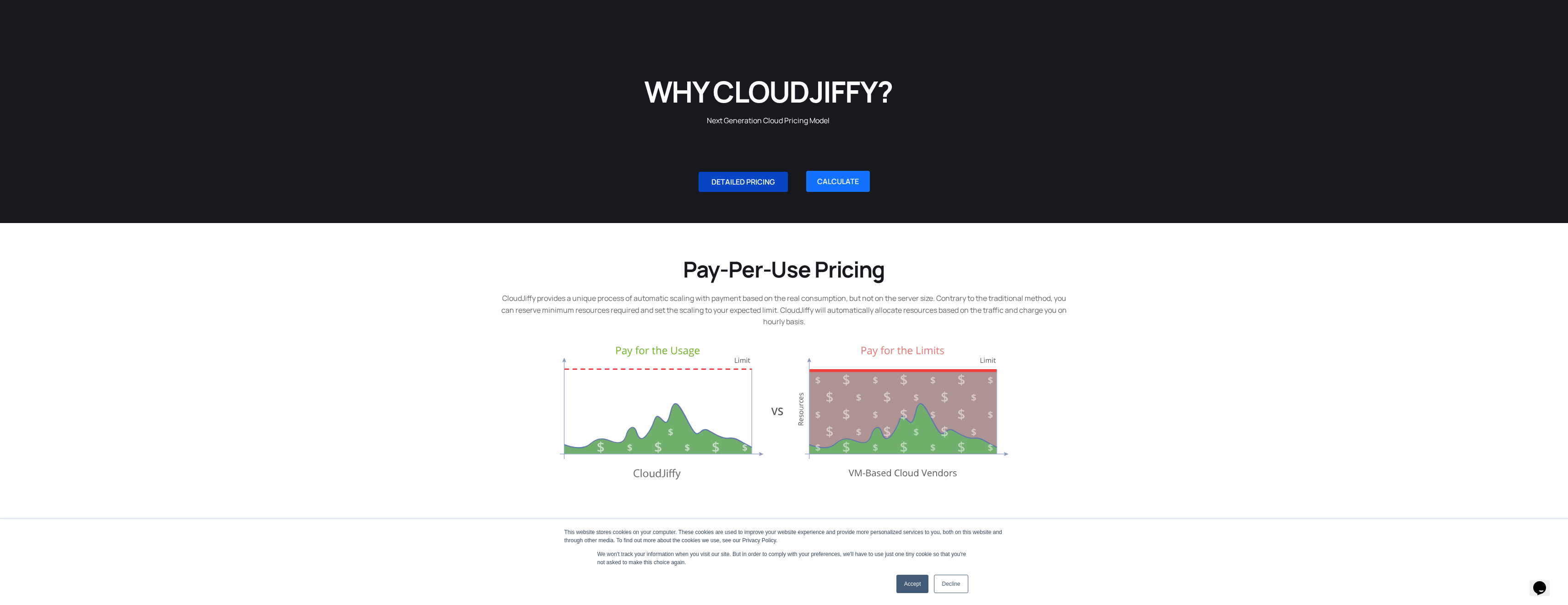
click at [745, 182] on span "DETAILED PRICING" at bounding box center [743, 182] width 64 height 7
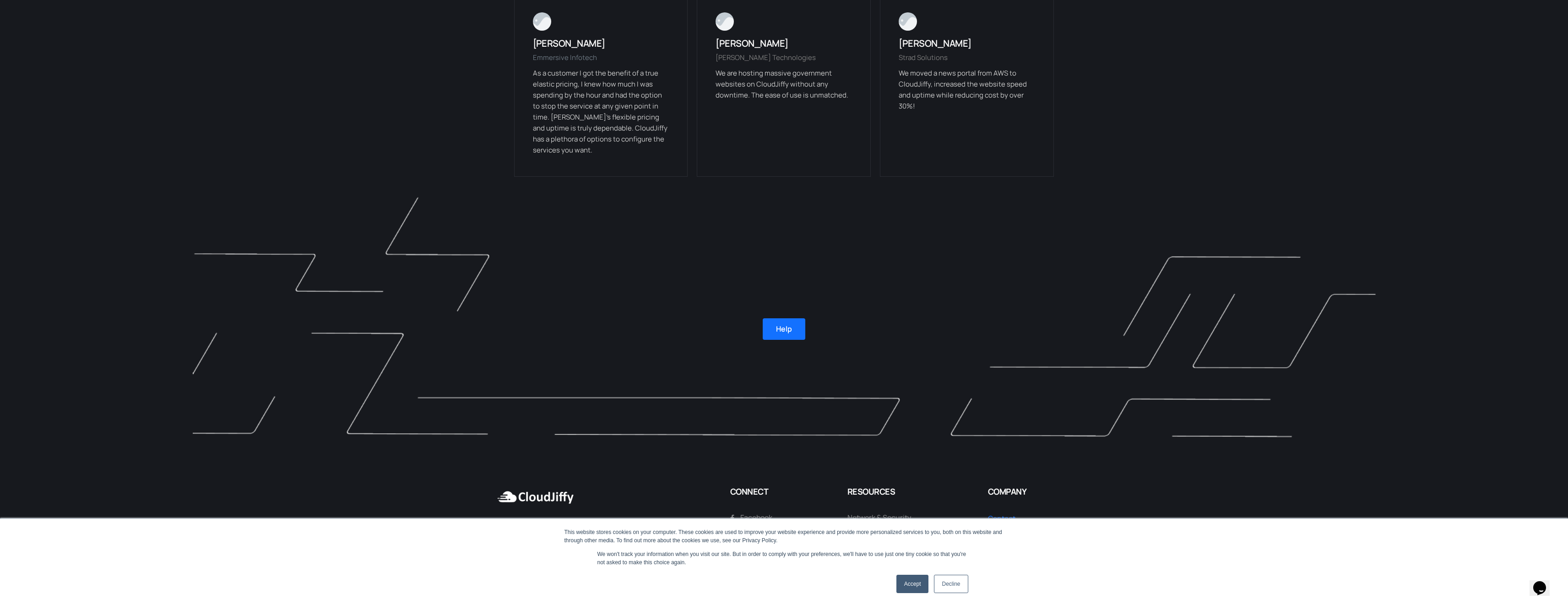
scroll to position [2102, 0]
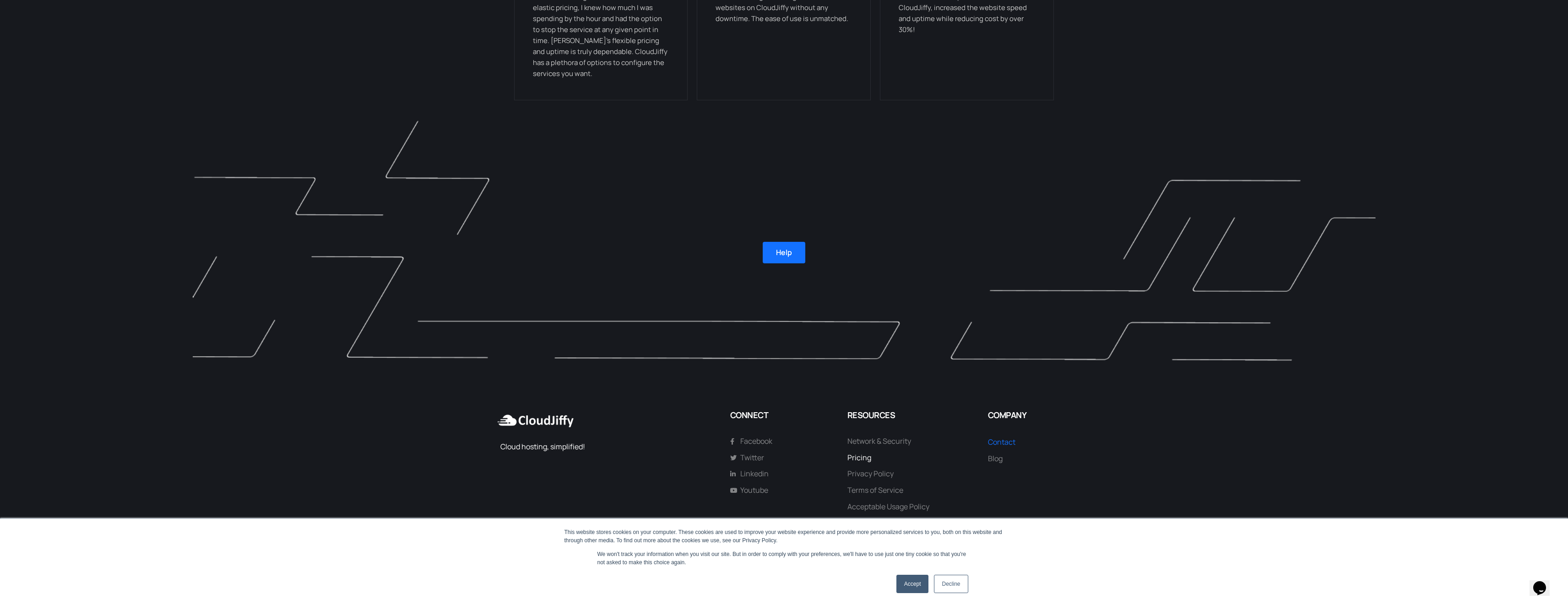
click at [865, 456] on span "Pricing" at bounding box center [859, 458] width 24 height 12
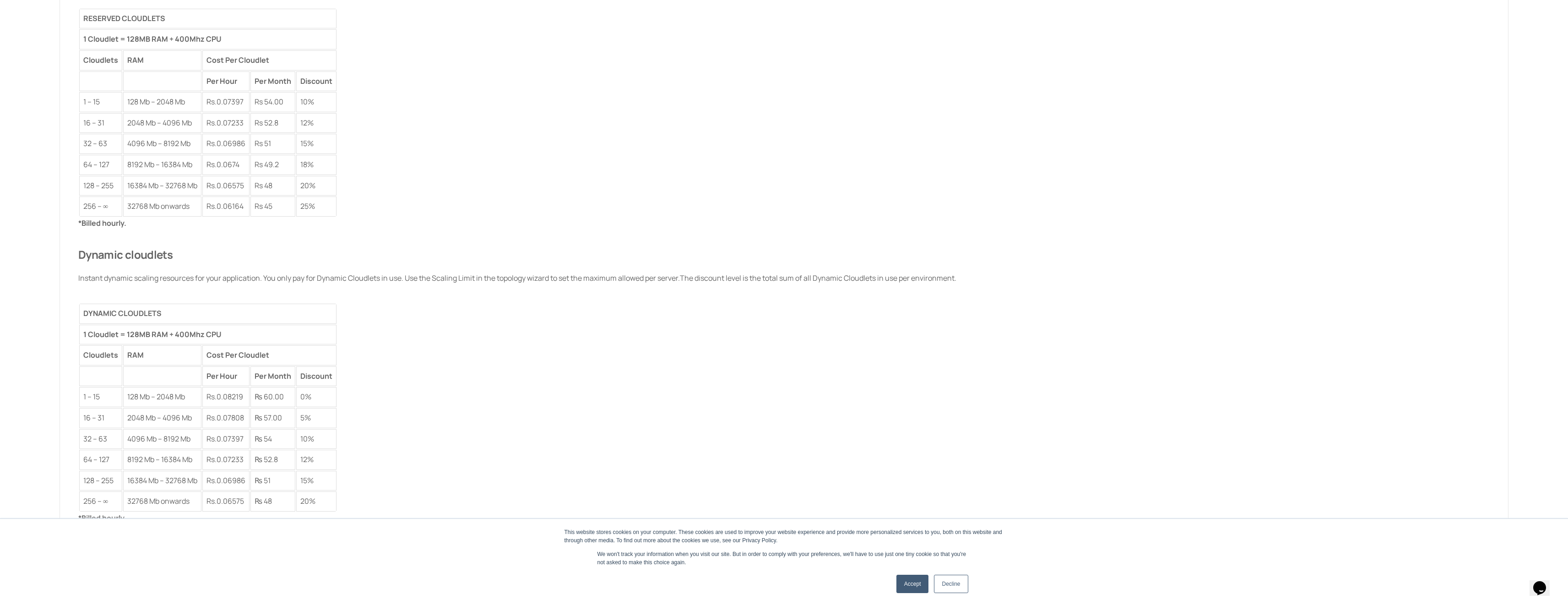
scroll to position [949, 0]
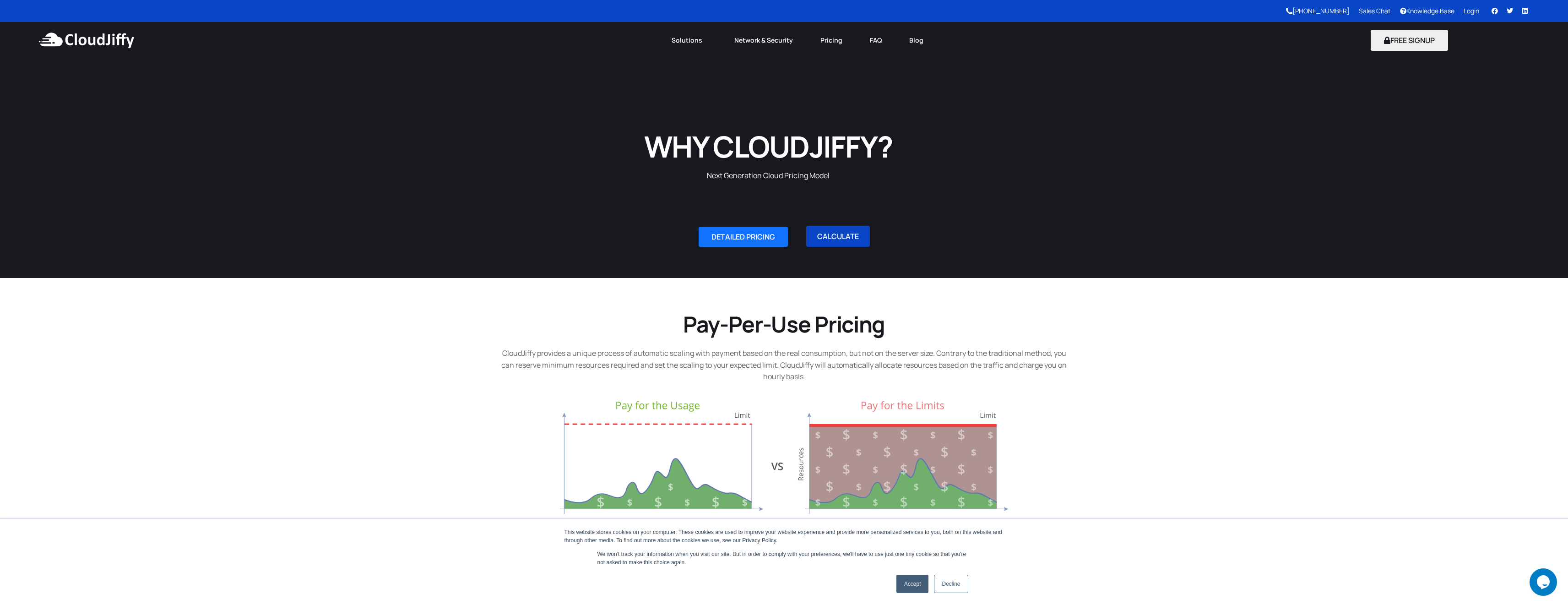
click at [847, 240] on link "CALCULATE" at bounding box center [838, 236] width 64 height 21
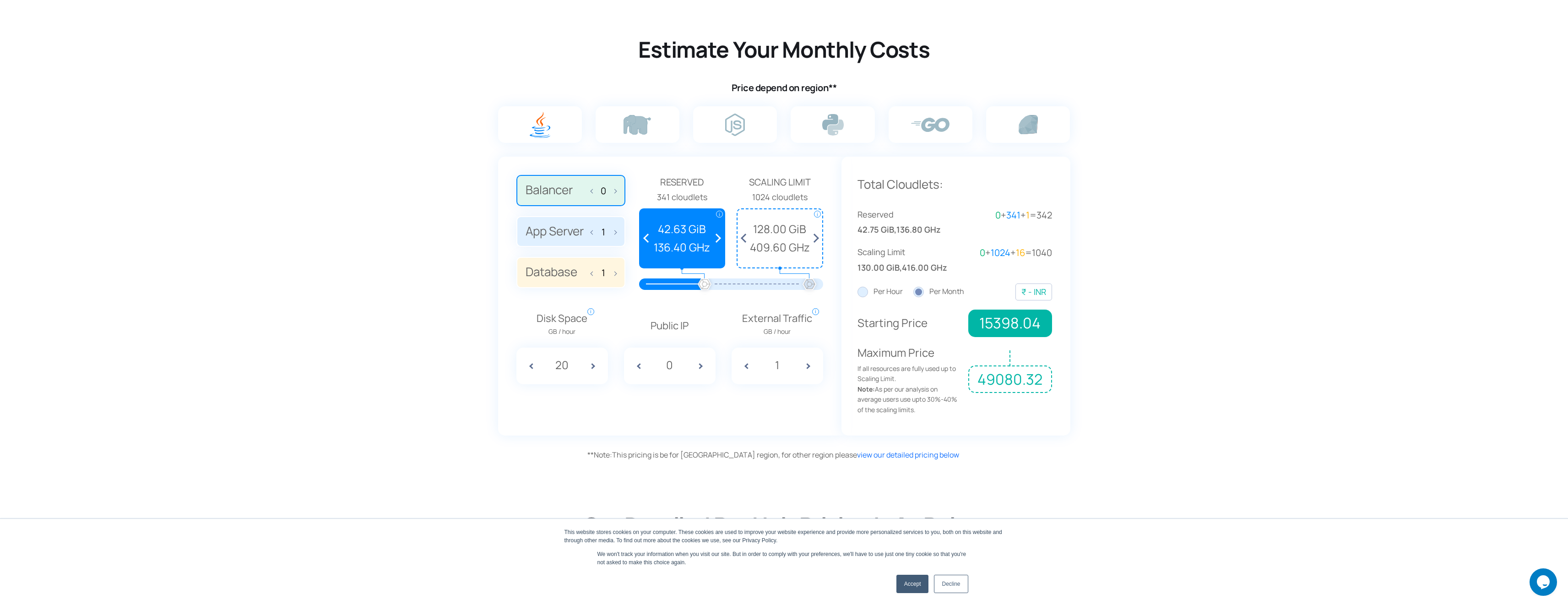
scroll to position [559, 0]
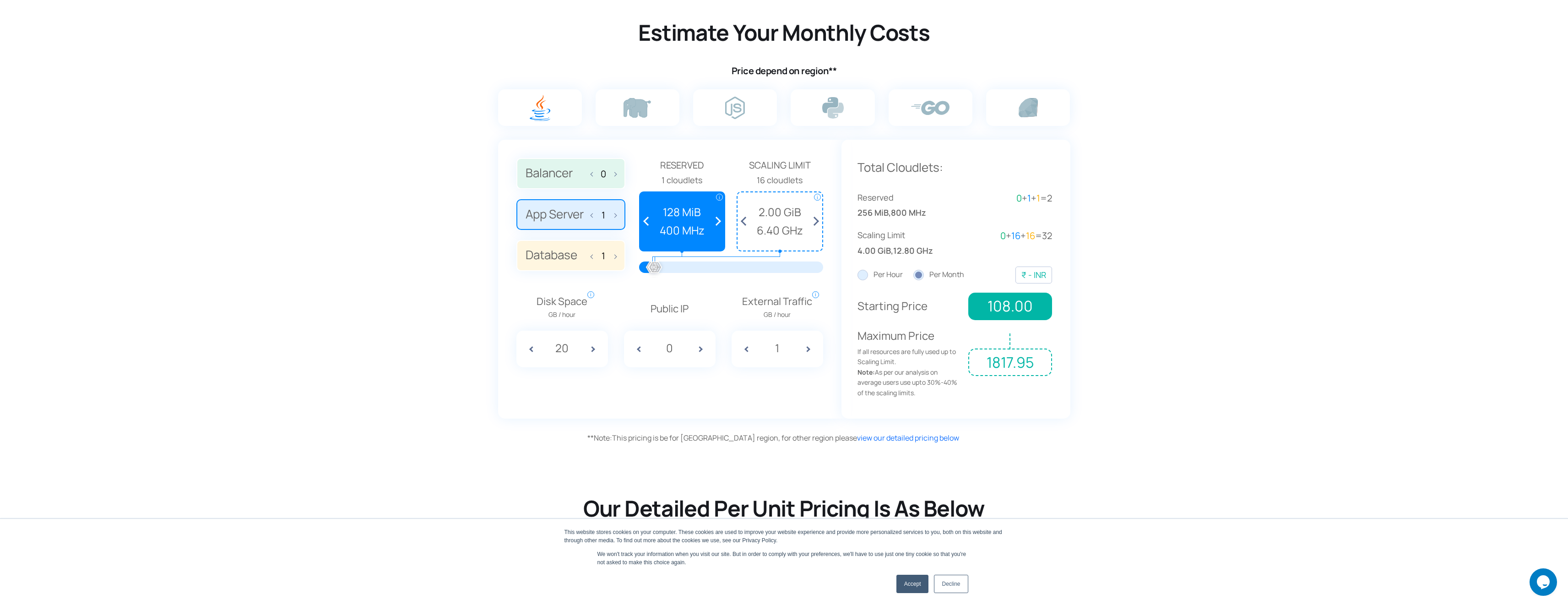
click at [701, 351] on span at bounding box center [704, 349] width 23 height 37
type input "1"
click at [743, 350] on span at bounding box center [743, 349] width 23 height 37
type input "0"
click at [532, 349] on span at bounding box center [528, 349] width 23 height 37
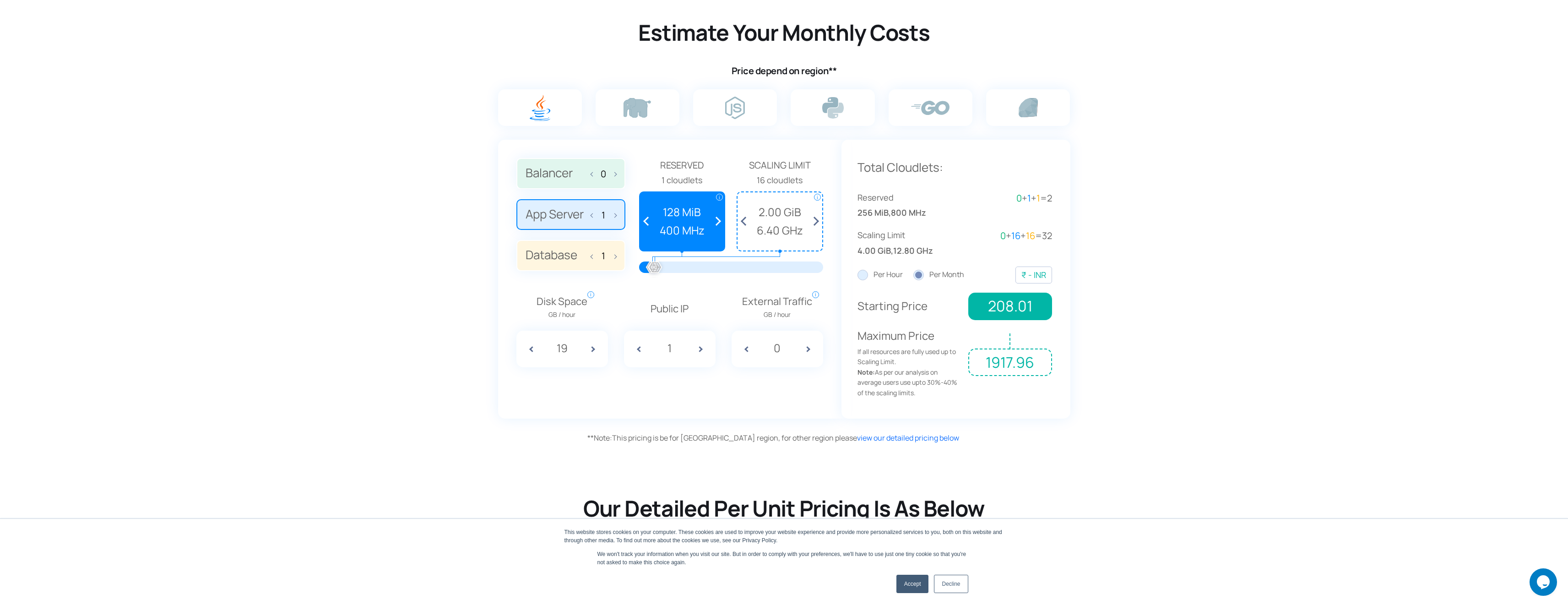
click at [532, 349] on span at bounding box center [528, 349] width 23 height 37
click at [531, 350] on span at bounding box center [528, 349] width 23 height 37
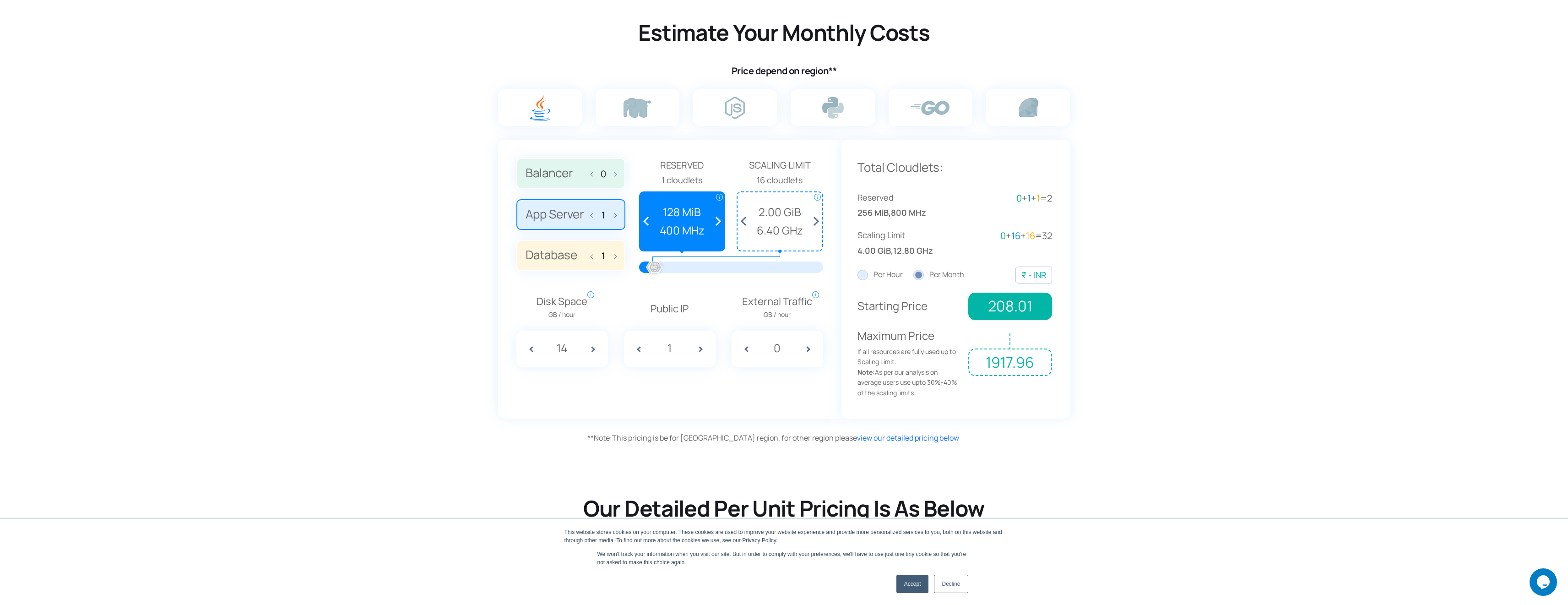
click at [531, 350] on span at bounding box center [528, 349] width 23 height 37
click at [531, 350] on span at bounding box center [528, 349] width 23 height 37
type input "10"
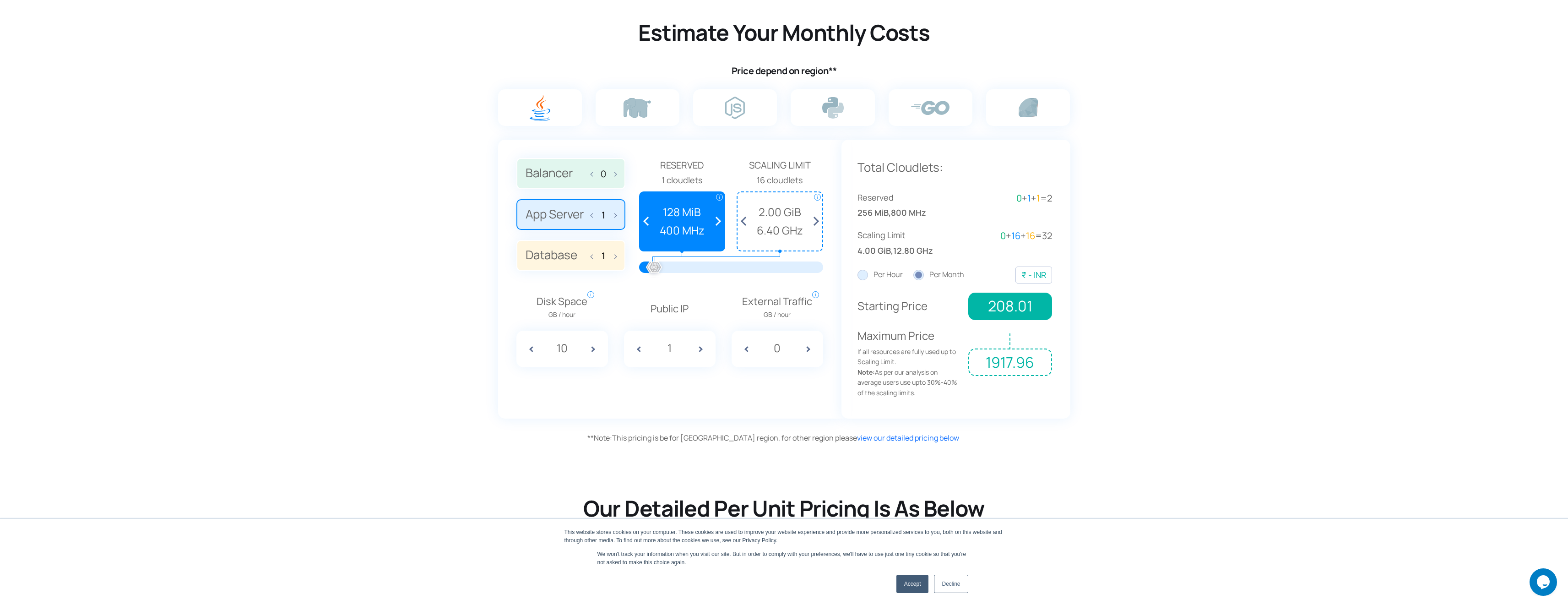
click at [646, 222] on span at bounding box center [648, 222] width 17 height 58
click at [716, 220] on span at bounding box center [716, 222] width 17 height 58
click at [645, 223] on span at bounding box center [648, 222] width 17 height 58
click at [645, 223] on span at bounding box center [648, 222] width 17 height 58
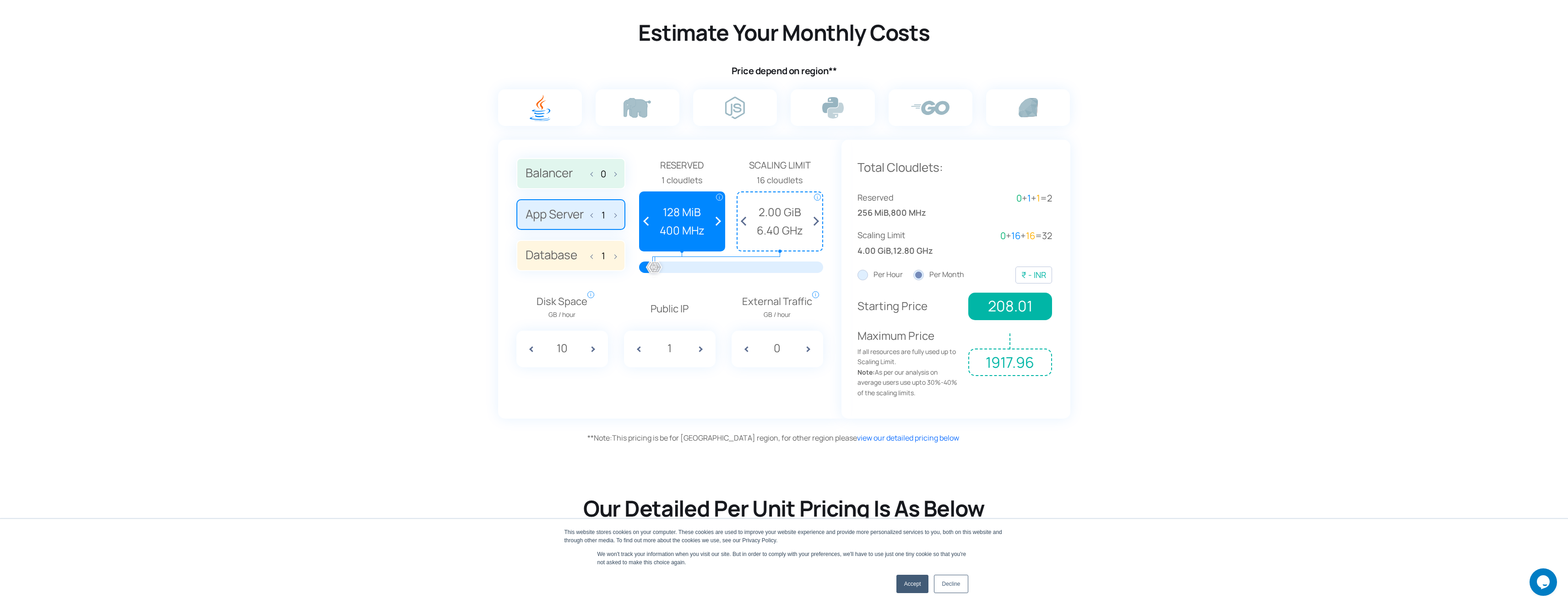
click at [759, 236] on span "6.40 GHz" at bounding box center [780, 230] width 75 height 18
click at [791, 236] on span "6.40 GHz" at bounding box center [780, 230] width 75 height 18
click at [647, 222] on span at bounding box center [648, 222] width 17 height 58
click at [636, 349] on span at bounding box center [635, 349] width 23 height 37
click at [702, 352] on span at bounding box center [704, 349] width 23 height 37
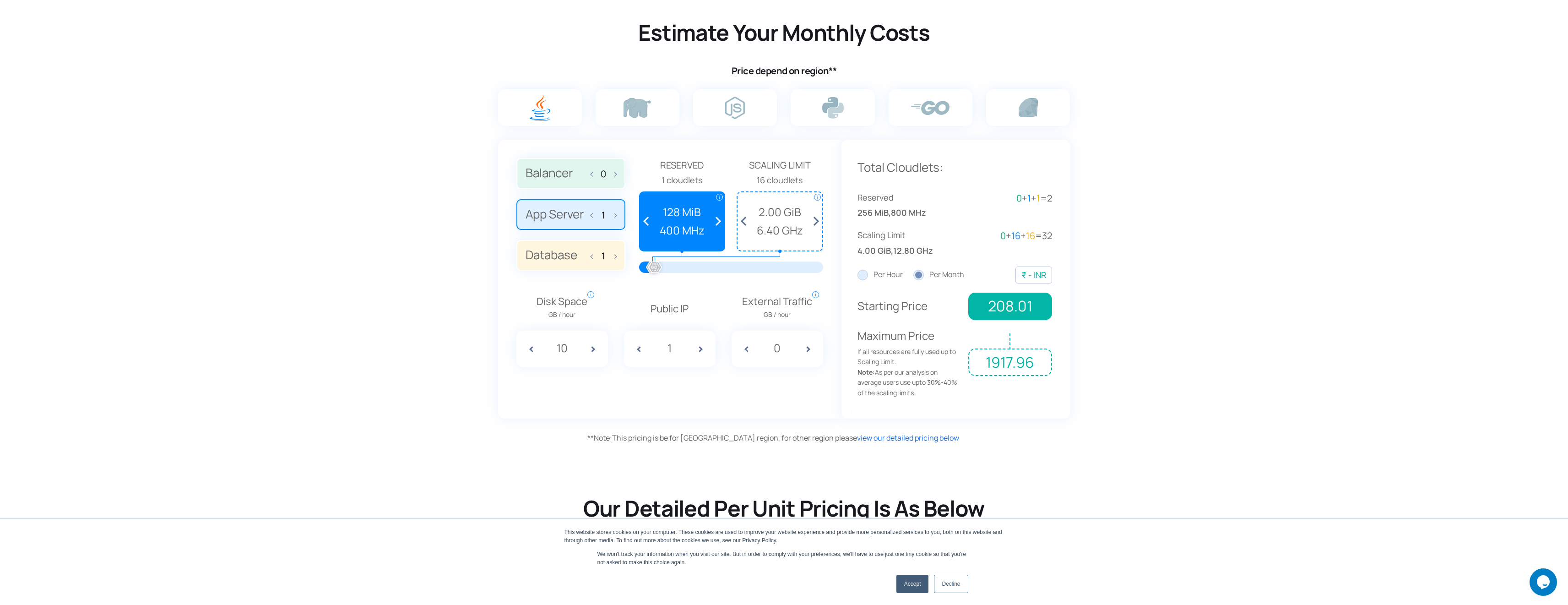
click at [639, 349] on span at bounding box center [635, 349] width 23 height 37
type input "0"
click at [719, 222] on span at bounding box center [716, 222] width 17 height 58
click at [720, 222] on span at bounding box center [716, 222] width 17 height 58
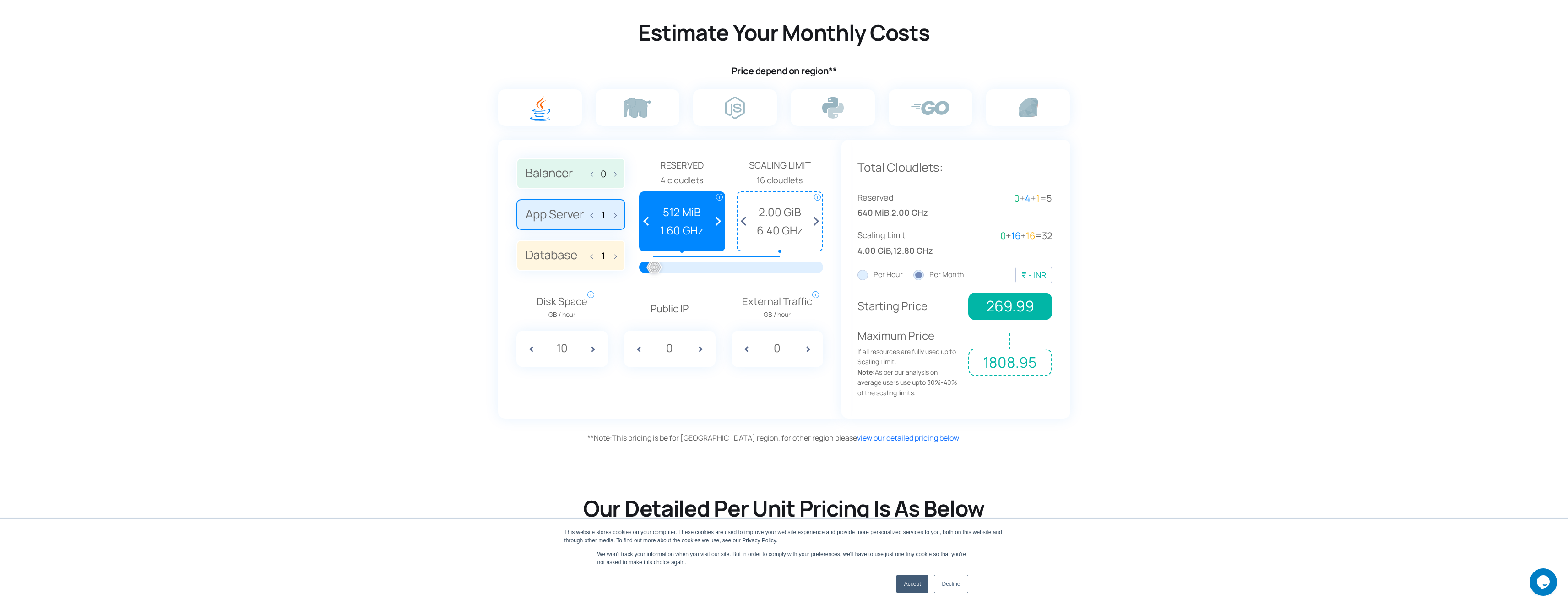
click at [720, 222] on span at bounding box center [716, 222] width 17 height 58
click at [647, 221] on span at bounding box center [648, 222] width 17 height 58
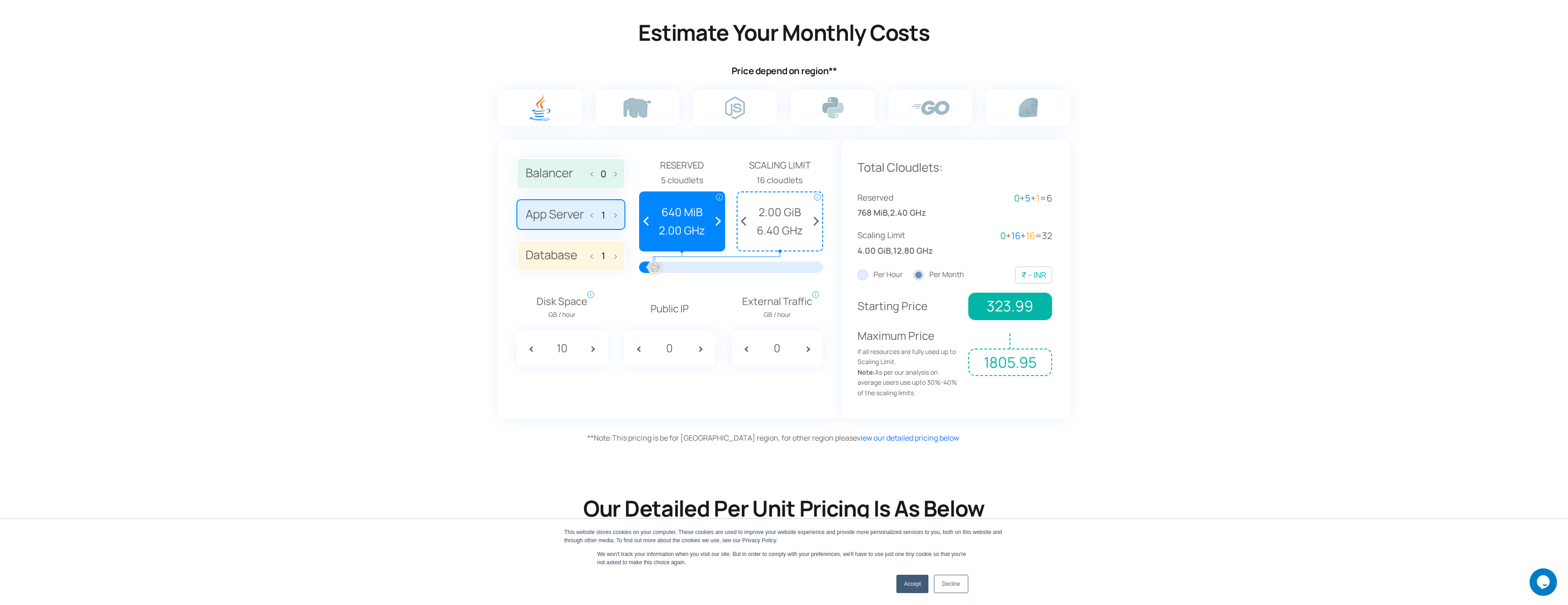
click at [647, 221] on span at bounding box center [648, 222] width 17 height 58
click at [856, 111] on label at bounding box center [833, 108] width 84 height 37
click at [0, 0] on input "radio" at bounding box center [0, 0] width 0 height 0
click at [591, 215] on span at bounding box center [594, 214] width 7 height 19
type input "0"
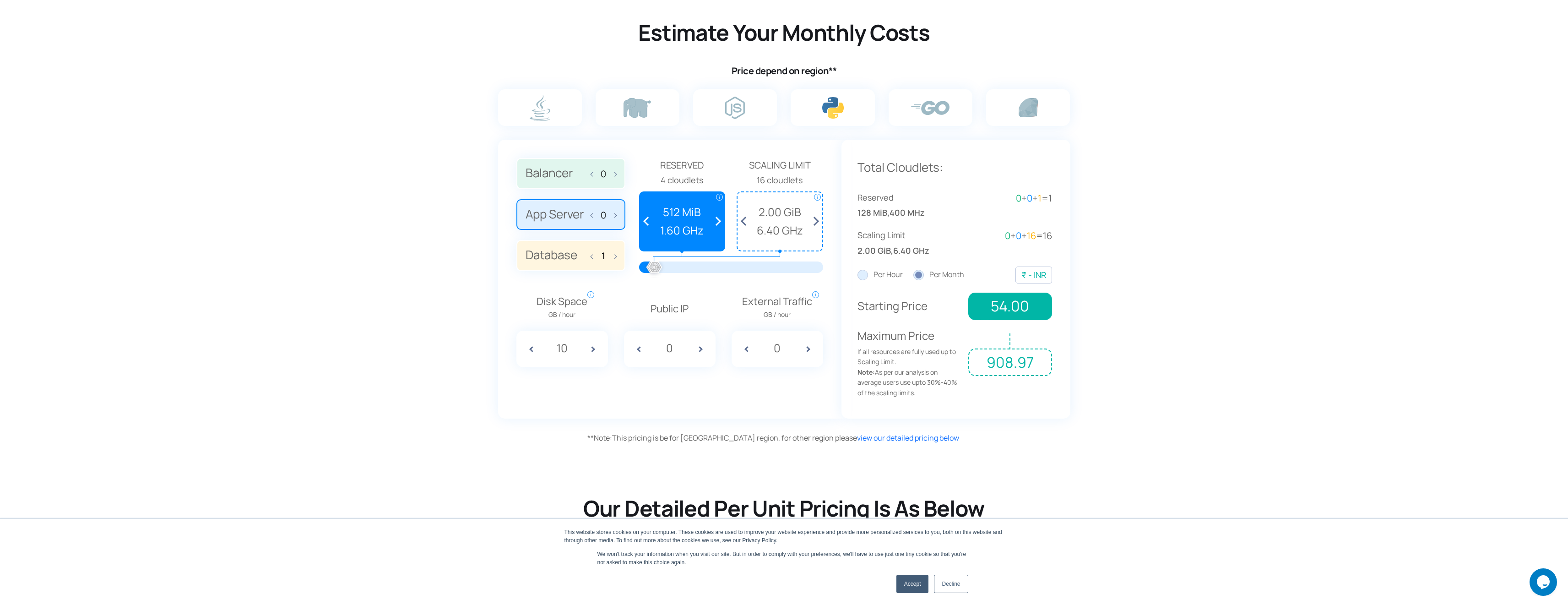
click at [617, 257] on label "Database 1" at bounding box center [570, 255] width 109 height 31
click at [0, 0] on input "Database 1" at bounding box center [0, 0] width 0 height 0
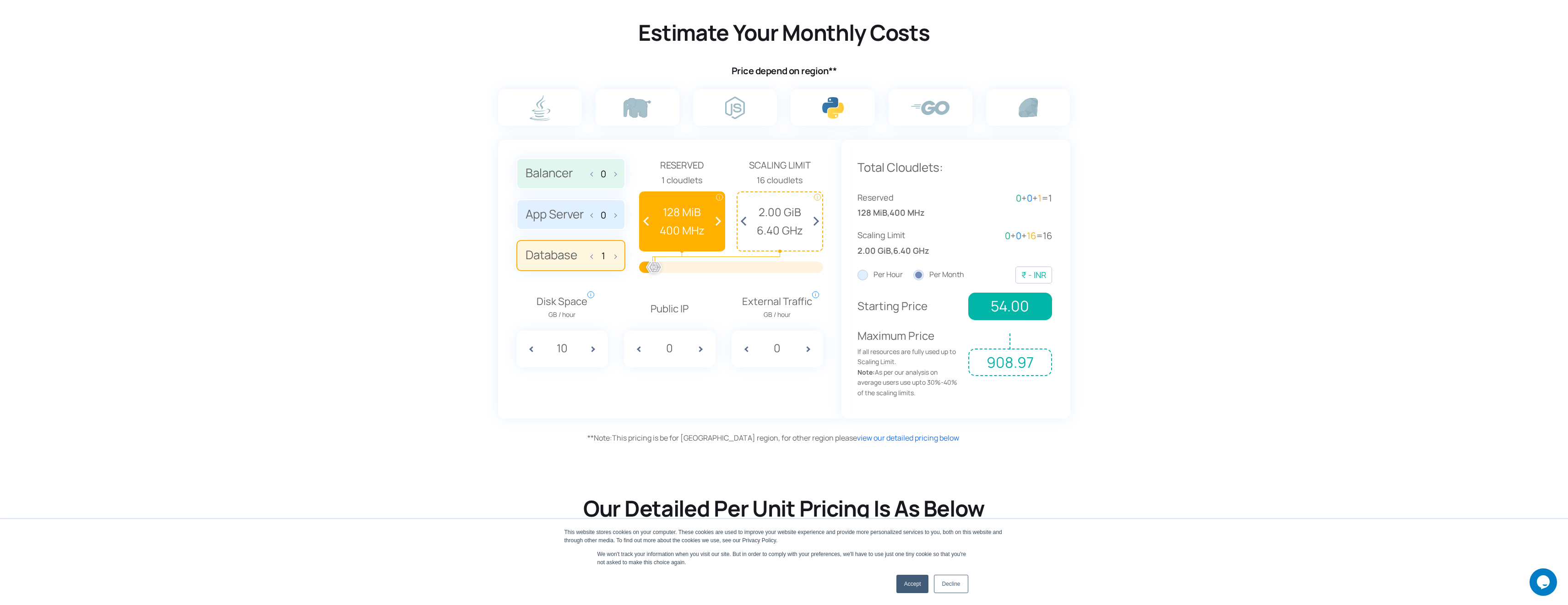
click at [617, 257] on label "Database 1" at bounding box center [570, 255] width 109 height 31
click at [0, 0] on input "Database 1" at bounding box center [0, 0] width 0 height 0
click at [718, 222] on span at bounding box center [716, 222] width 17 height 58
click at [795, 225] on span "6.40 GHz" at bounding box center [780, 230] width 75 height 18
click at [777, 256] on span at bounding box center [780, 256] width 86 height 10
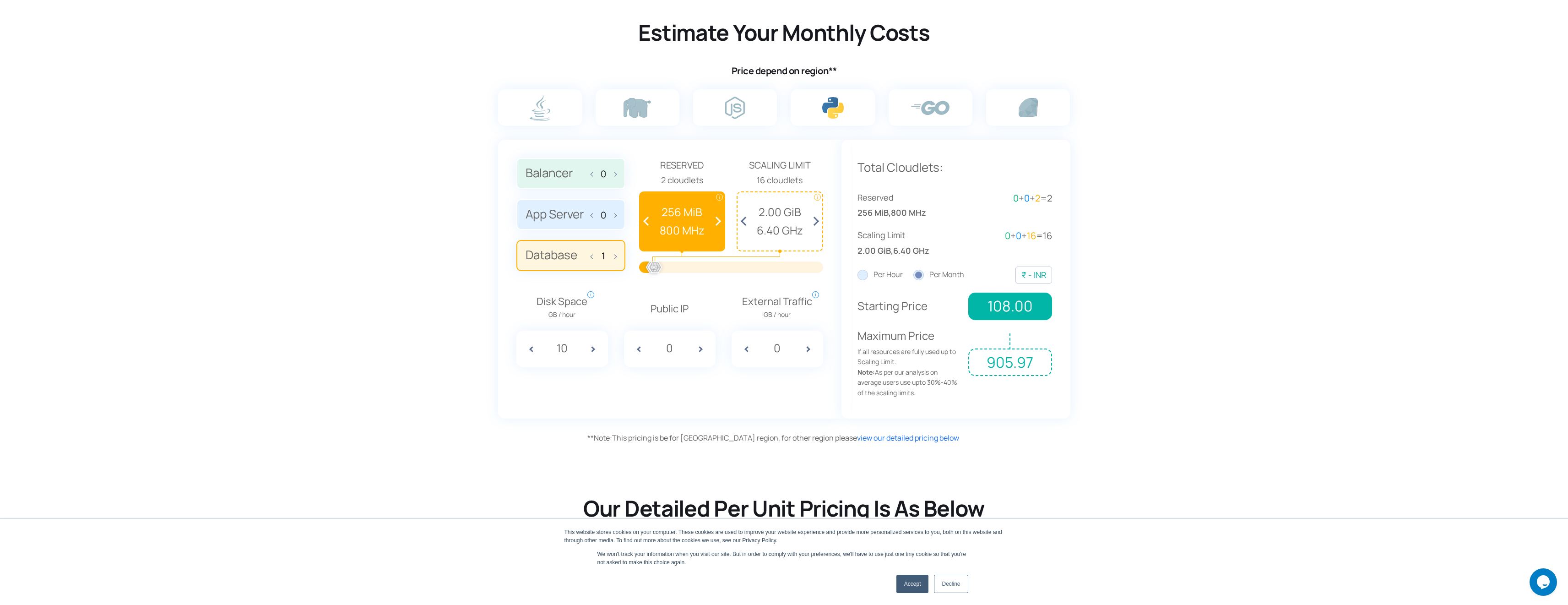
click at [730, 271] on div at bounding box center [739, 267] width 169 height 12
drag, startPoint x: 653, startPoint y: 268, endPoint x: 679, endPoint y: 270, distance: 26.1
click at [679, 270] on div at bounding box center [679, 267] width 20 height 20
drag, startPoint x: 679, startPoint y: 270, endPoint x: 704, endPoint y: 264, distance: 25.7
click at [704, 264] on div at bounding box center [703, 267] width 20 height 20
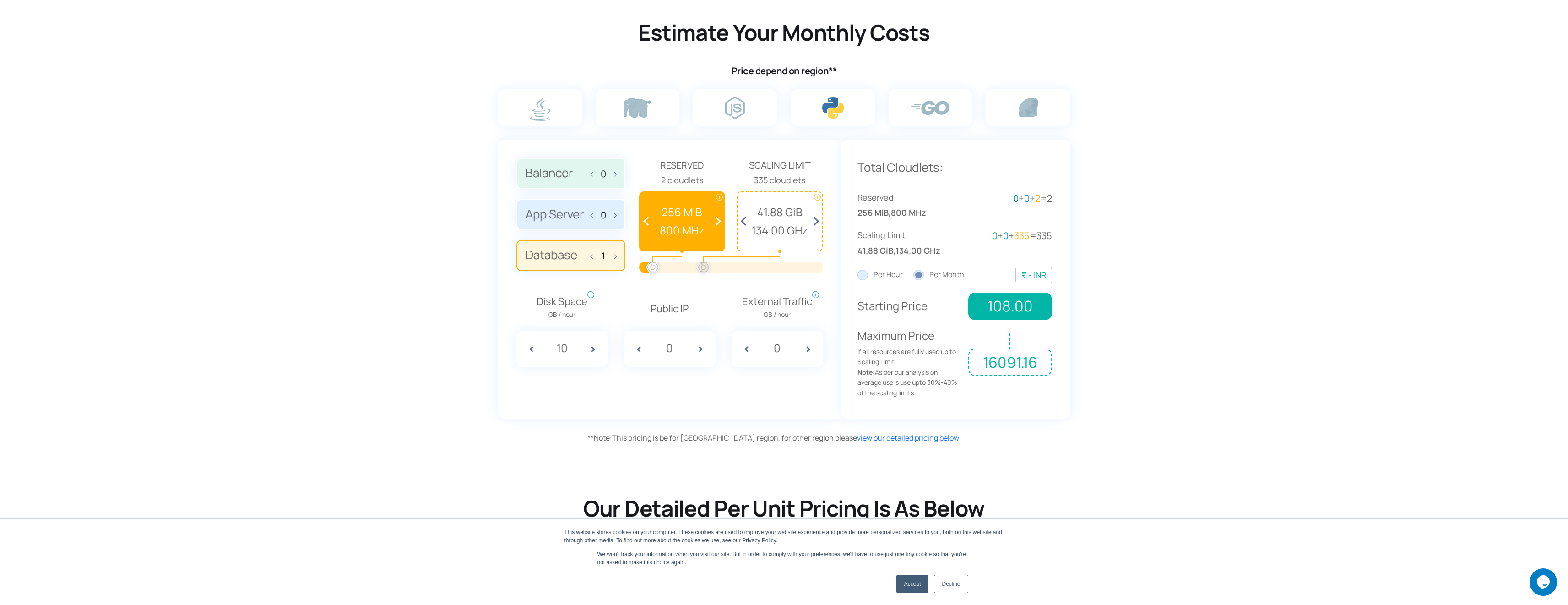
click at [704, 264] on div at bounding box center [703, 267] width 20 height 20
drag, startPoint x: 702, startPoint y: 265, endPoint x: 653, endPoint y: 268, distance: 49.1
click at [653, 268] on div at bounding box center [653, 267] width 20 height 20
click at [719, 223] on span at bounding box center [716, 222] width 17 height 58
click at [719, 220] on span at bounding box center [716, 222] width 17 height 58
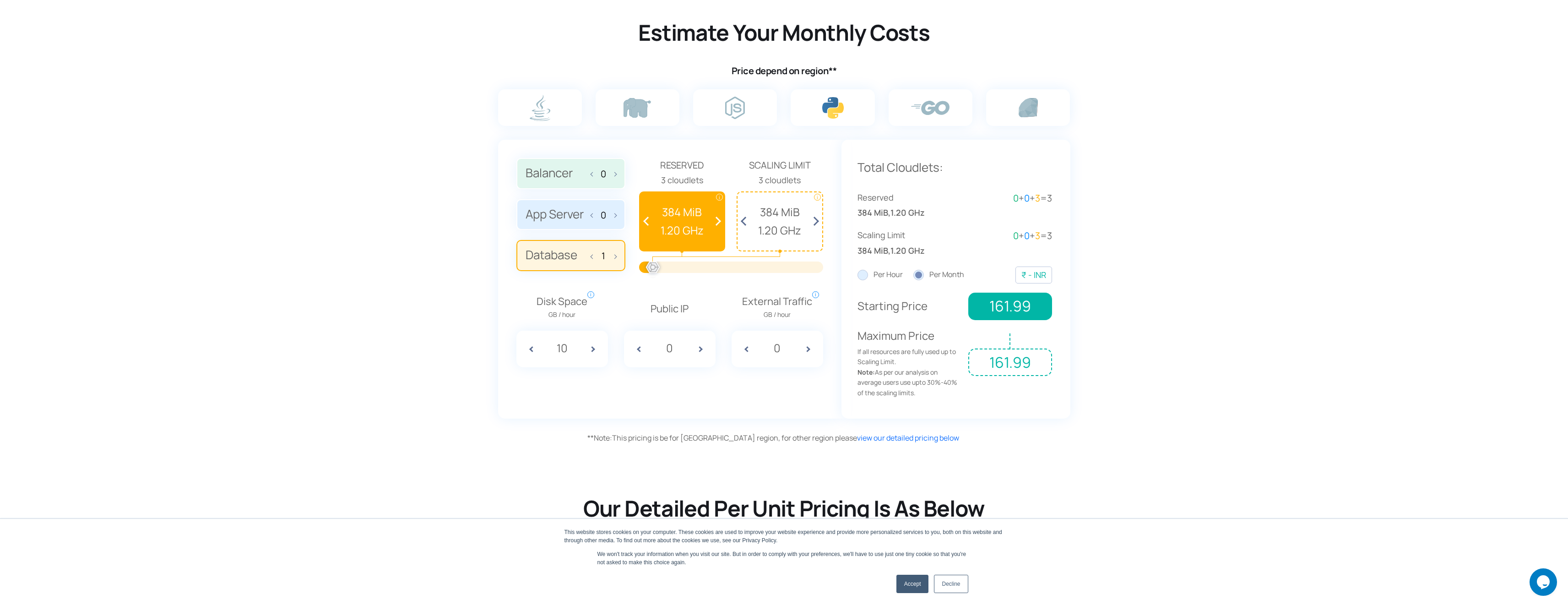
click at [719, 220] on span at bounding box center [716, 222] width 17 height 58
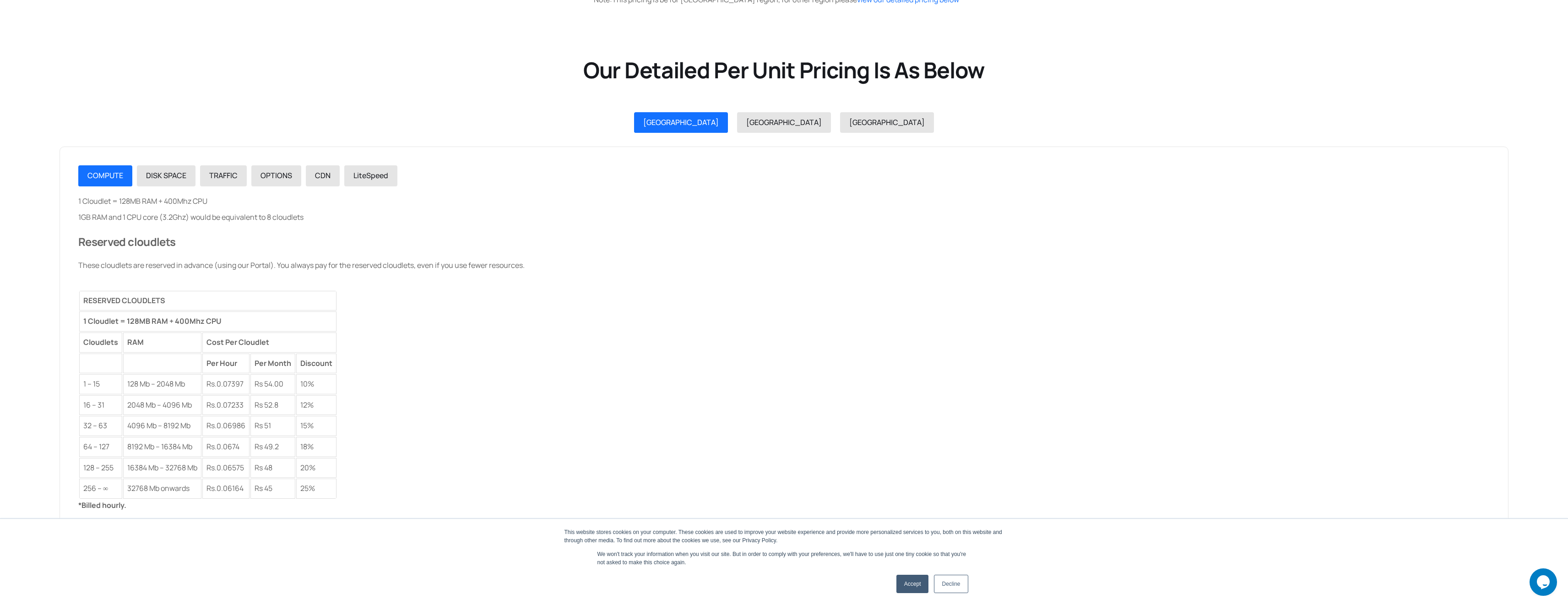
scroll to position [998, 0]
click at [178, 179] on span "DISK SPACE" at bounding box center [166, 174] width 40 height 10
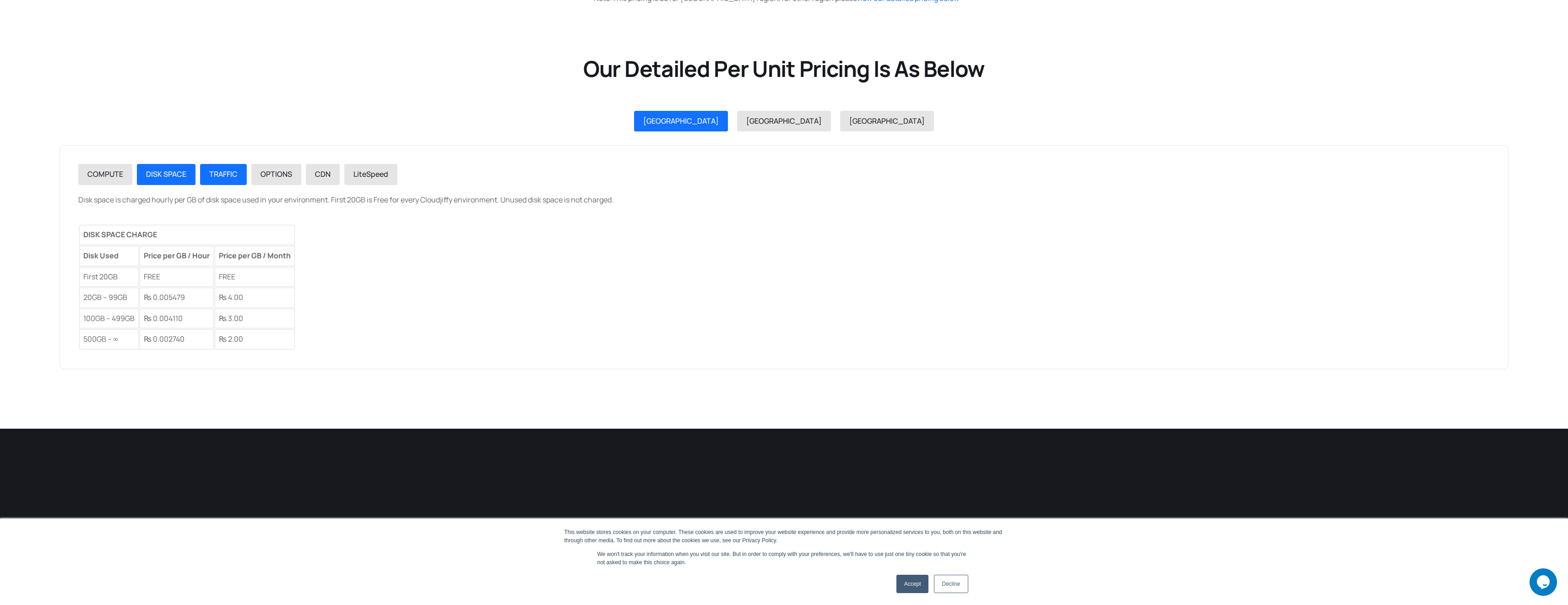
click at [220, 178] on span "TRAFFIC" at bounding box center [223, 174] width 29 height 10
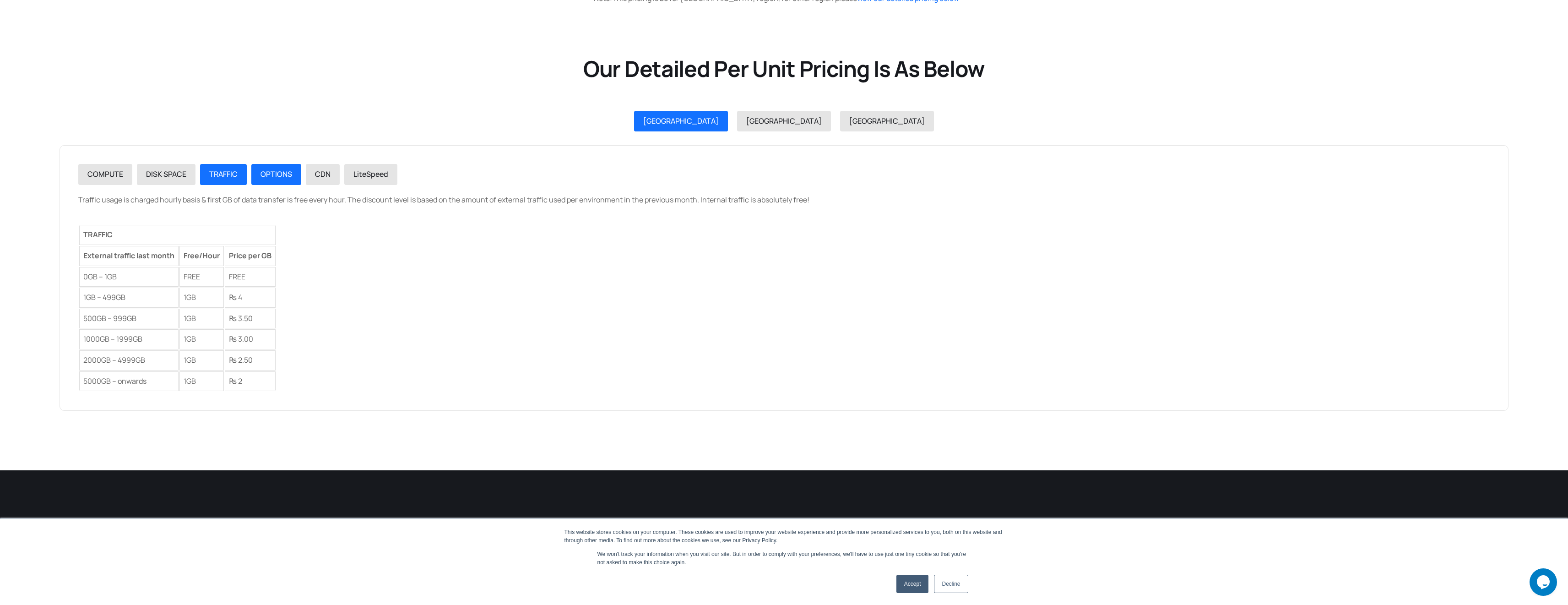
click at [266, 175] on span "OPTIONS" at bounding box center [276, 174] width 32 height 10
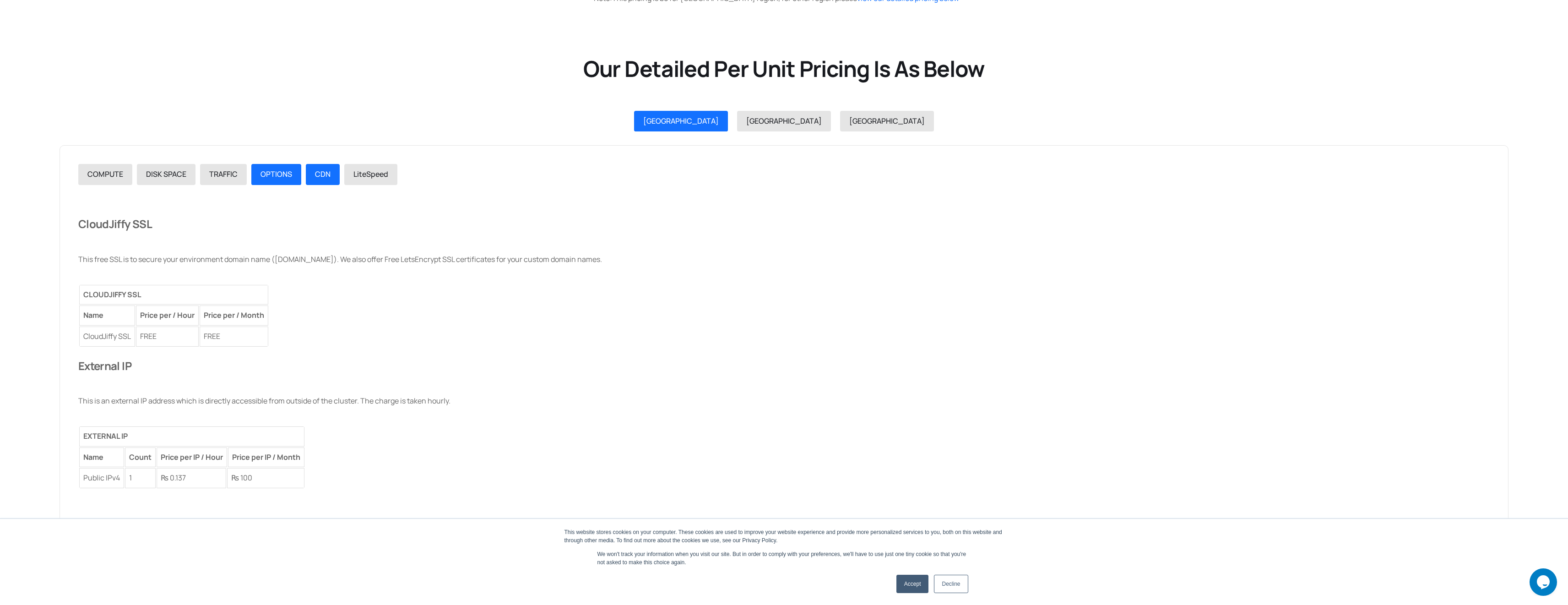
click at [319, 174] on span "CDN" at bounding box center [323, 174] width 16 height 10
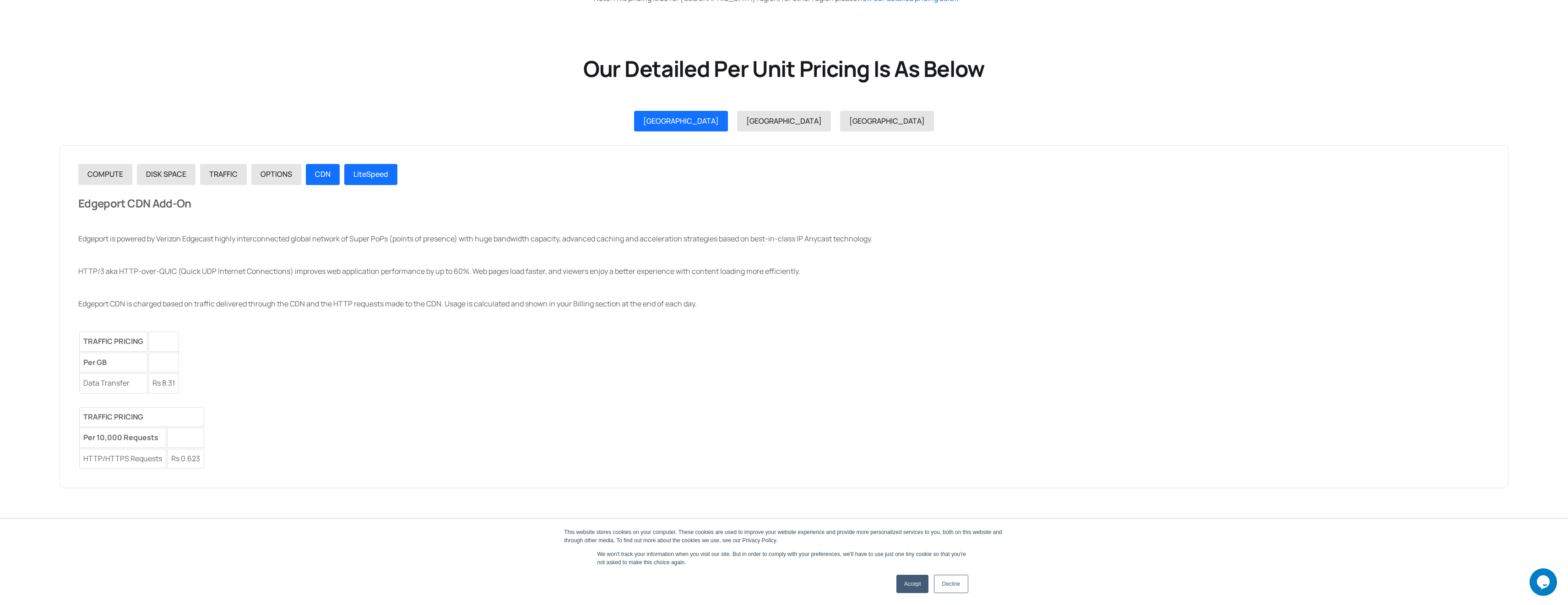
click at [371, 176] on span "LiteSpeed" at bounding box center [371, 174] width 35 height 10
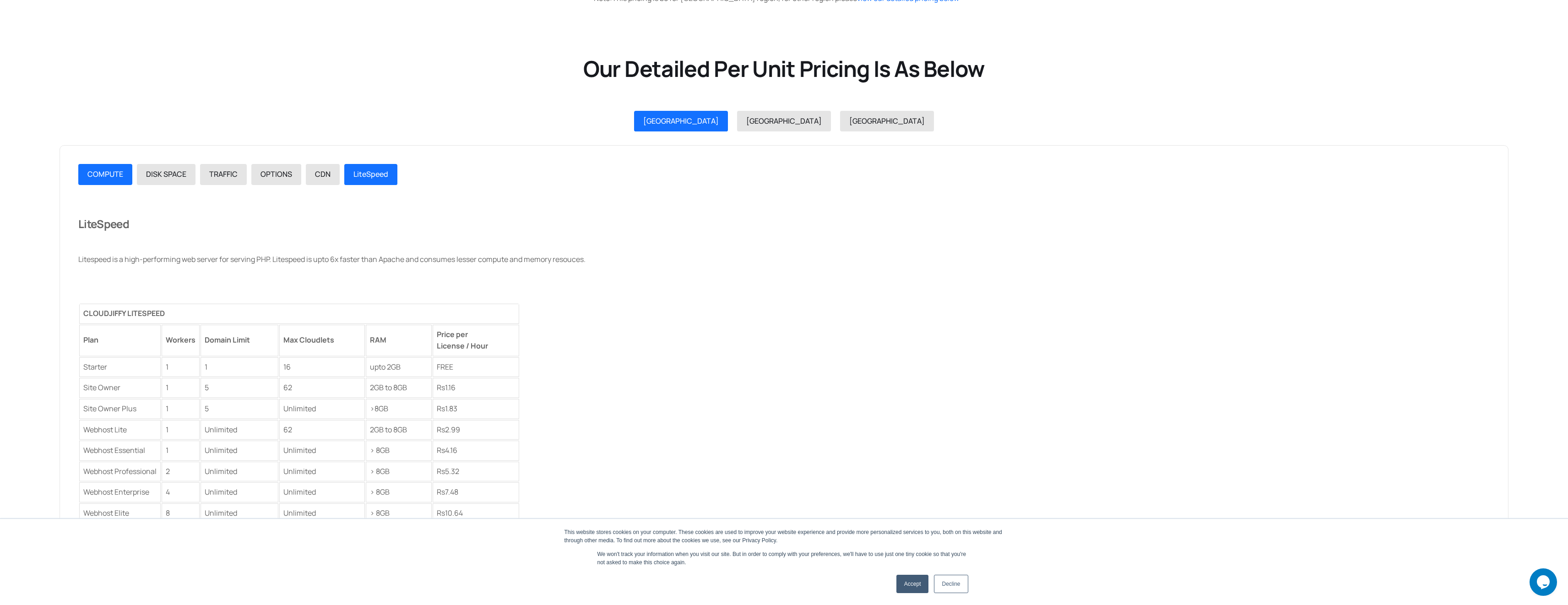
click at [103, 183] on link "COMPUTE" at bounding box center [105, 174] width 54 height 21
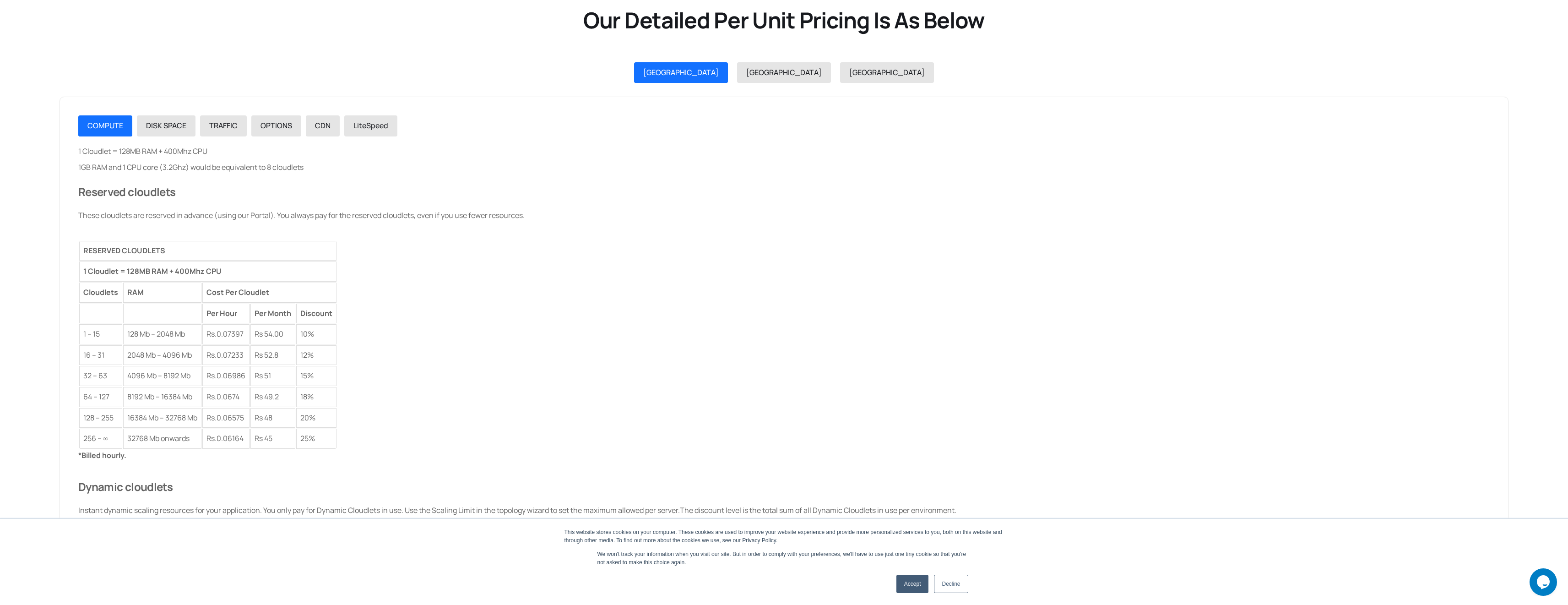
scroll to position [1053, 0]
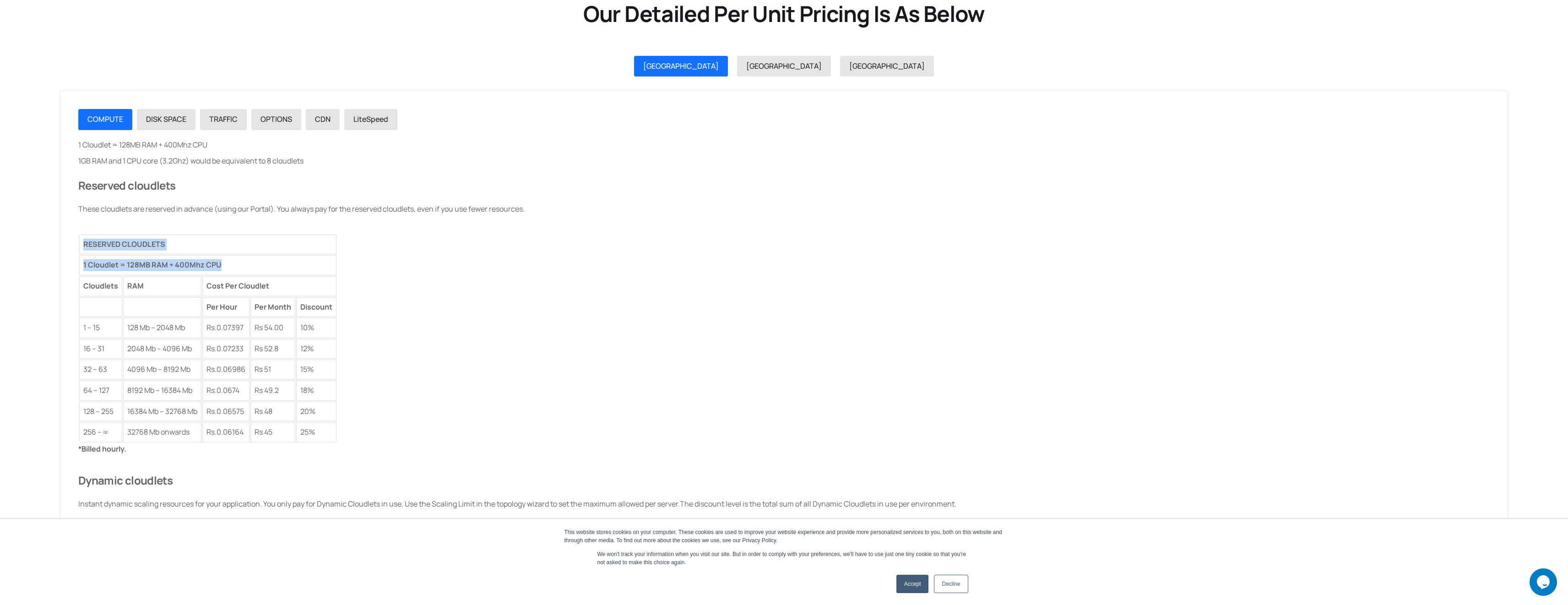
drag, startPoint x: 232, startPoint y: 267, endPoint x: 70, endPoint y: 250, distance: 162.9
click at [70, 250] on div "COMPUTE DISK SPACE TRAFFIC OPTIONS CDN LiteSpeed 1 Cloudlet = 128MB RAM + 400Mh…" at bounding box center [784, 429] width 1449 height 678
copy div "RESERVED CLOUDLETS 1 Cloudlet = 128MB RAM + 400Mhz CPU"
